Goal: Task Accomplishment & Management: Manage account settings

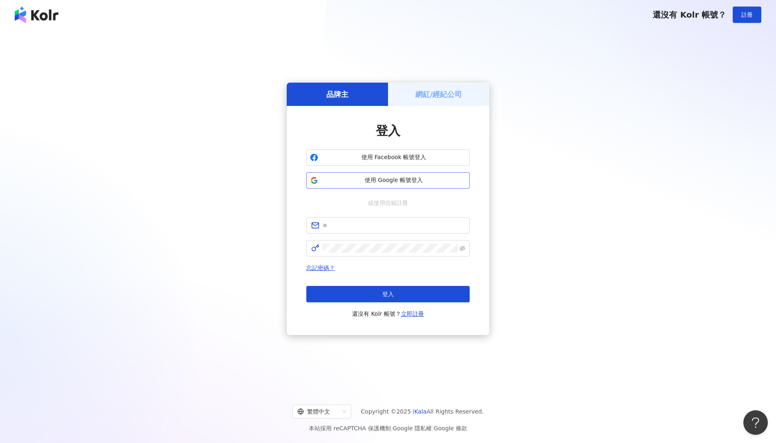
click at [364, 181] on span "使用 Google 帳號登入" at bounding box center [394, 180] width 145 height 8
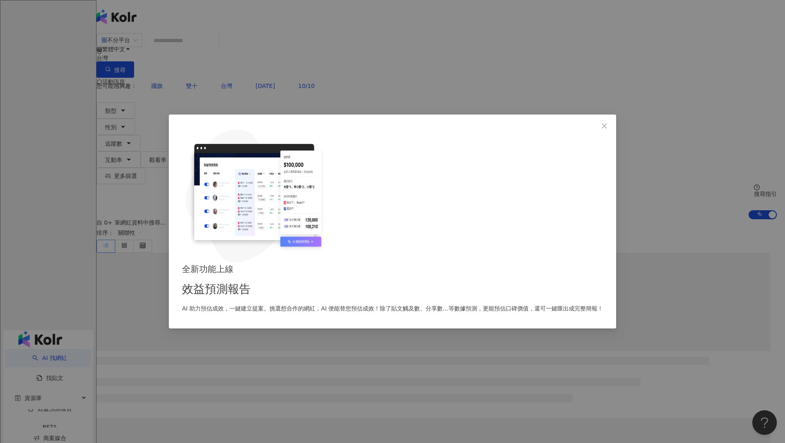
click at [694, 22] on div "全新功能上線 效益預測報告 AI 助力預估成效，一鍵建立提案。挑選想合作的網紅，AI 便能替您預估成效！除了貼文觸及數、分享數...等數據預測，更能預估口碑價…" at bounding box center [392, 221] width 785 height 443
click at [677, 15] on div "全新功能上線 效益預測報告 AI 助力預估成效，一鍵建立提案。挑選想合作的網紅，AI 便能替您預估成效！除了貼文觸及數、分享數...等數據預測，更能預估口碑價…" at bounding box center [392, 221] width 785 height 443
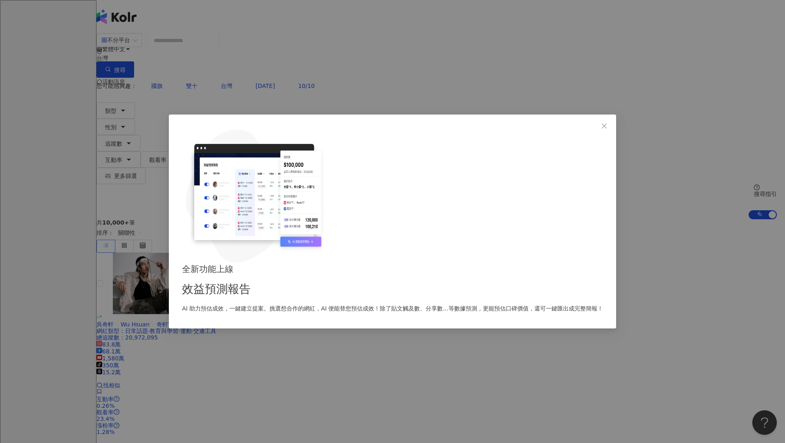
click at [540, 144] on div "全新功能上線 效益預測報告 AI 助力預估成效，一鍵建立提案。挑選想合作的網紅，AI 便能替您預估成效！除了貼文觸及數、分享數...等數據預測，更能預估口碑價…" at bounding box center [392, 221] width 447 height 214
click at [596, 134] on button "Close" at bounding box center [604, 126] width 16 height 16
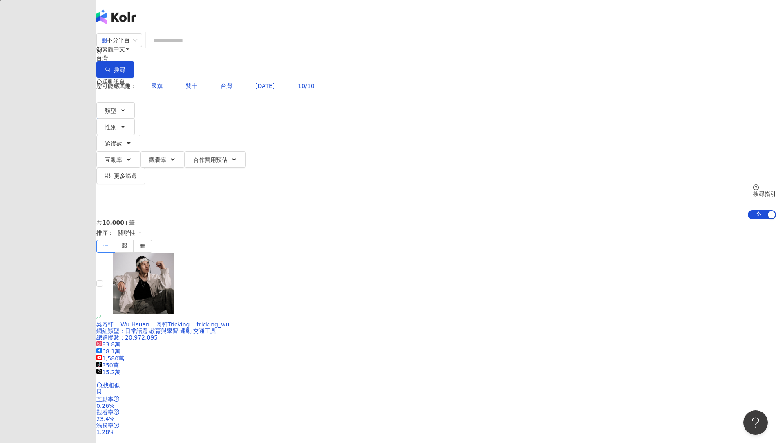
click at [107, 110] on span "M" at bounding box center [104, 114] width 5 height 9
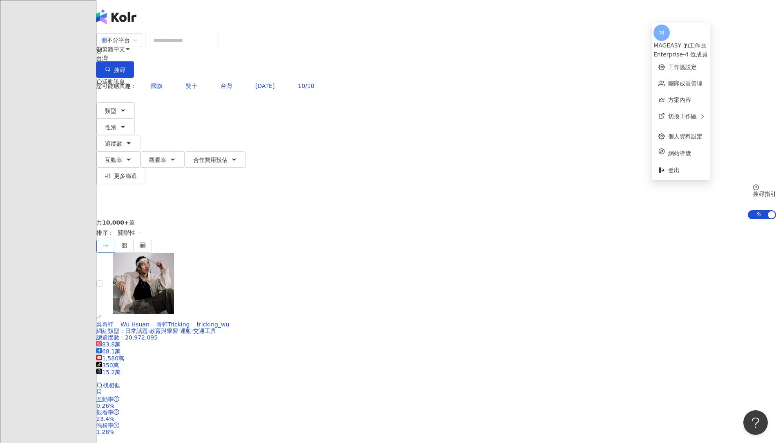
click at [709, 50] on div "Enterprise - 4 位成員" at bounding box center [681, 54] width 55 height 9
click at [693, 80] on link "團隊成員管理" at bounding box center [686, 83] width 34 height 7
